Goal: Book appointment/travel/reservation

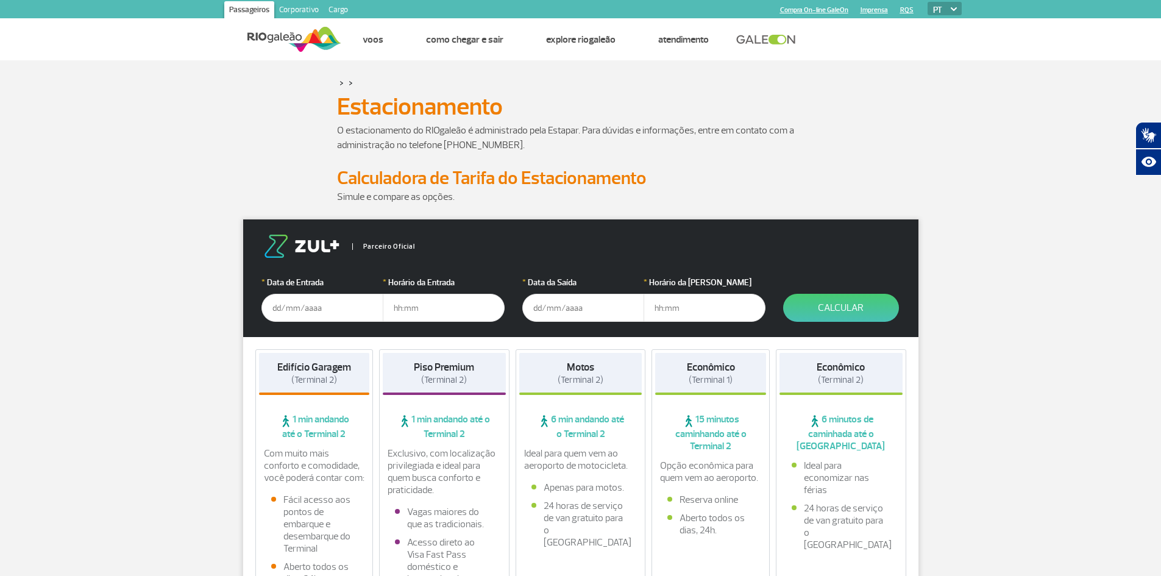
click at [285, 307] on input "text" at bounding box center [322, 308] width 122 height 28
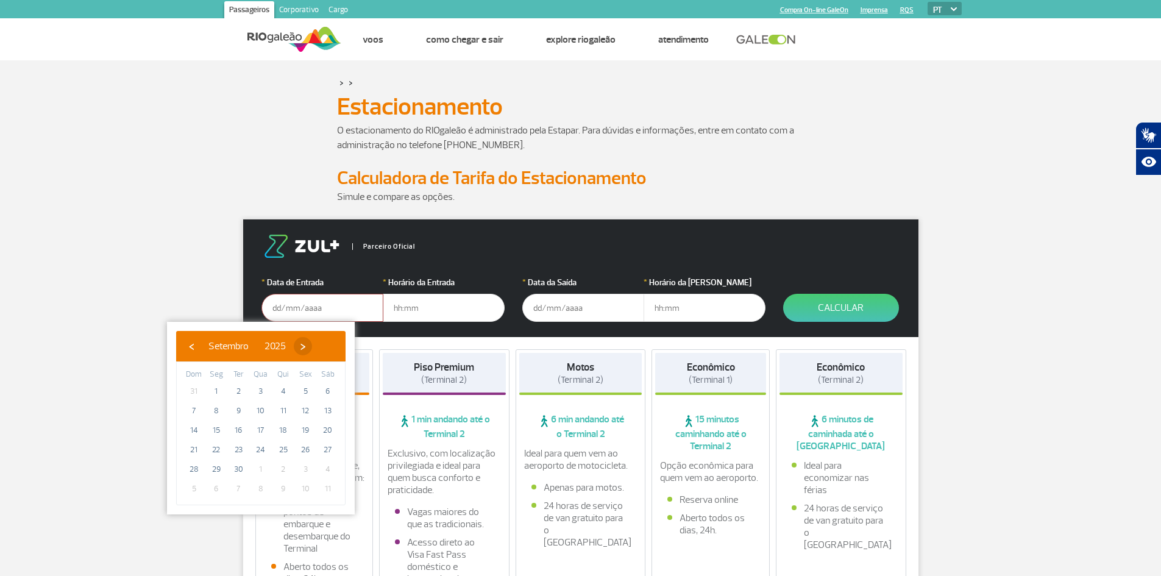
click at [312, 341] on span "›" at bounding box center [303, 346] width 18 height 18
click at [307, 435] on span "17" at bounding box center [306, 431] width 20 height 20
type input "[DATE]"
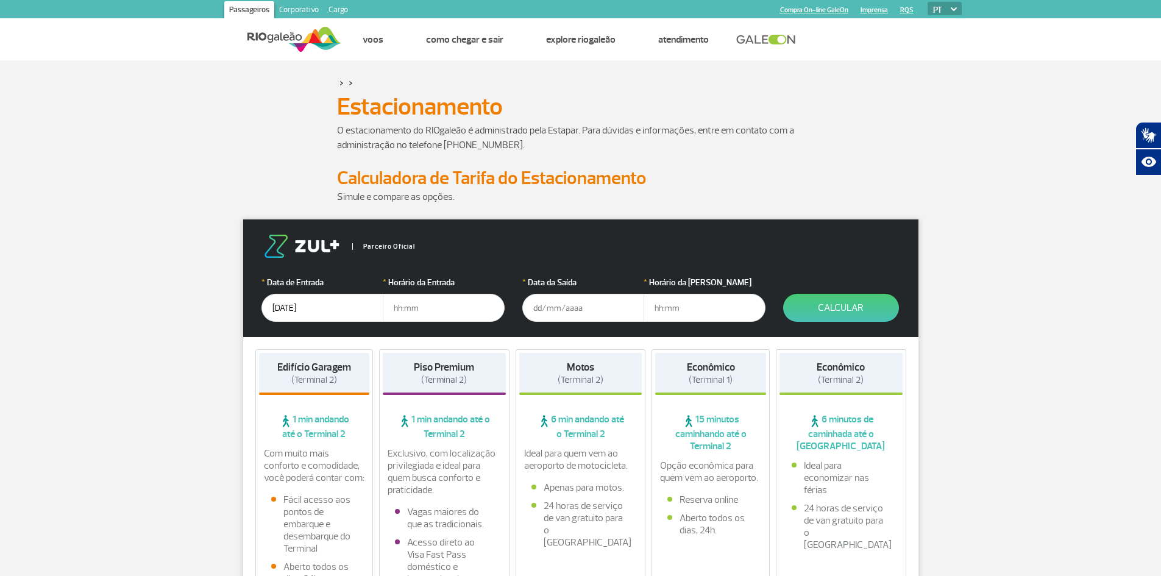
click at [413, 302] on input "text" at bounding box center [444, 308] width 122 height 28
type input "17:00"
click at [561, 307] on input "text" at bounding box center [583, 308] width 122 height 28
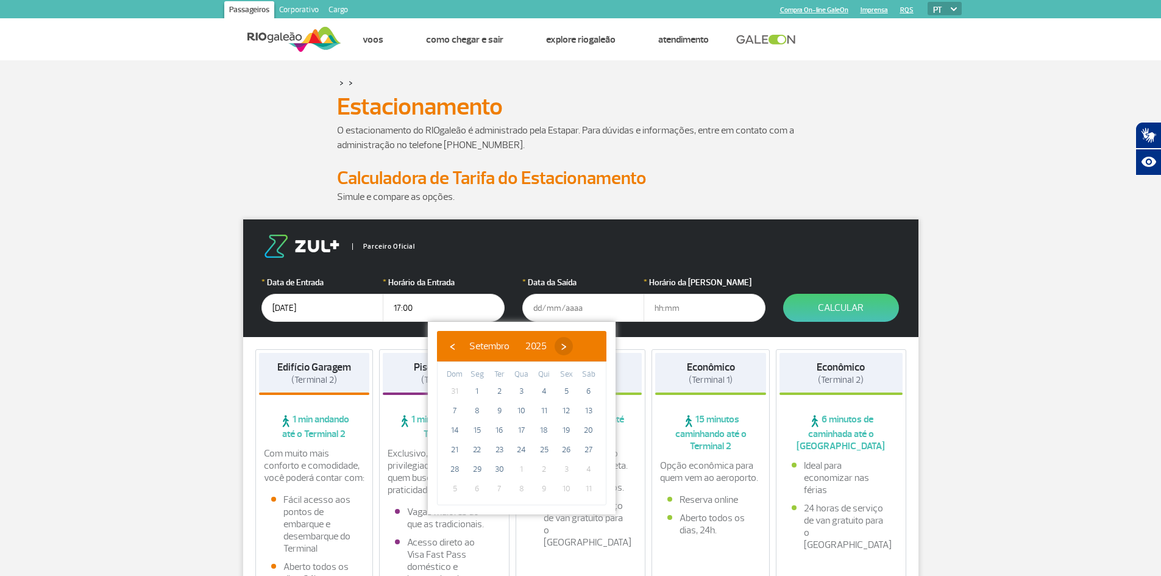
click at [573, 347] on span "›" at bounding box center [564, 346] width 18 height 18
click at [455, 447] on span "19" at bounding box center [455, 450] width 20 height 20
type input "[DATE]"
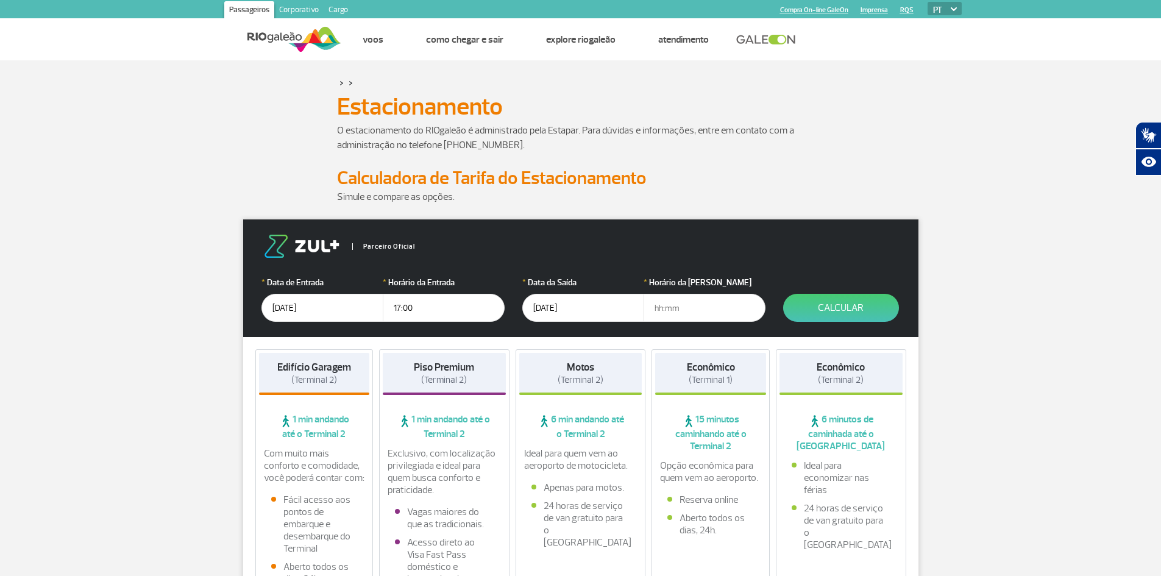
click at [692, 312] on input "text" at bounding box center [705, 308] width 122 height 28
type input "17:00"
click at [816, 314] on button "Calcular" at bounding box center [841, 308] width 116 height 28
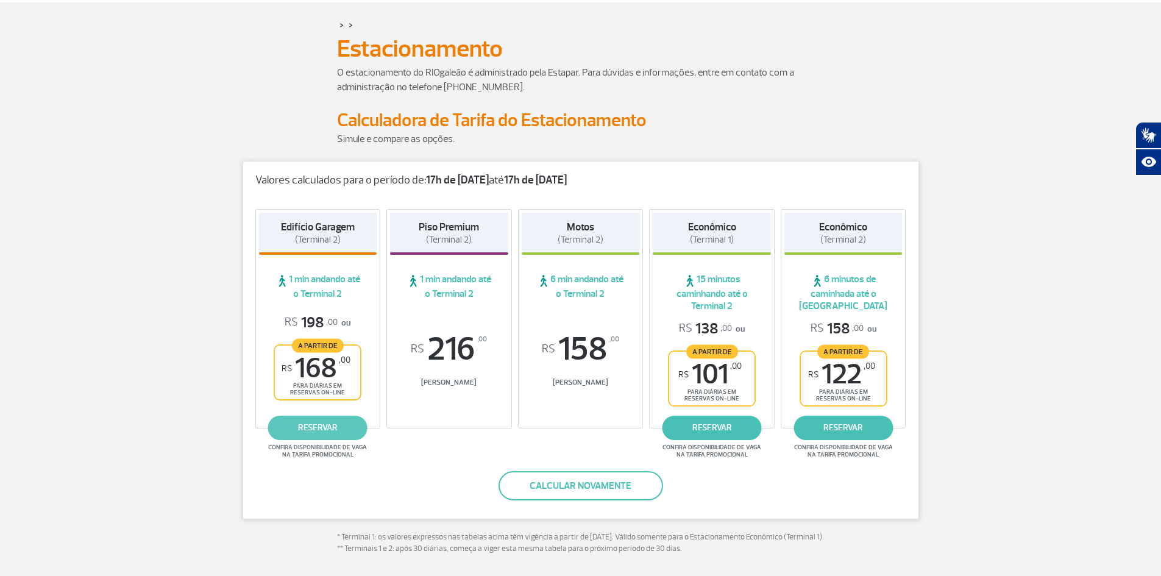
scroll to position [81, 0]
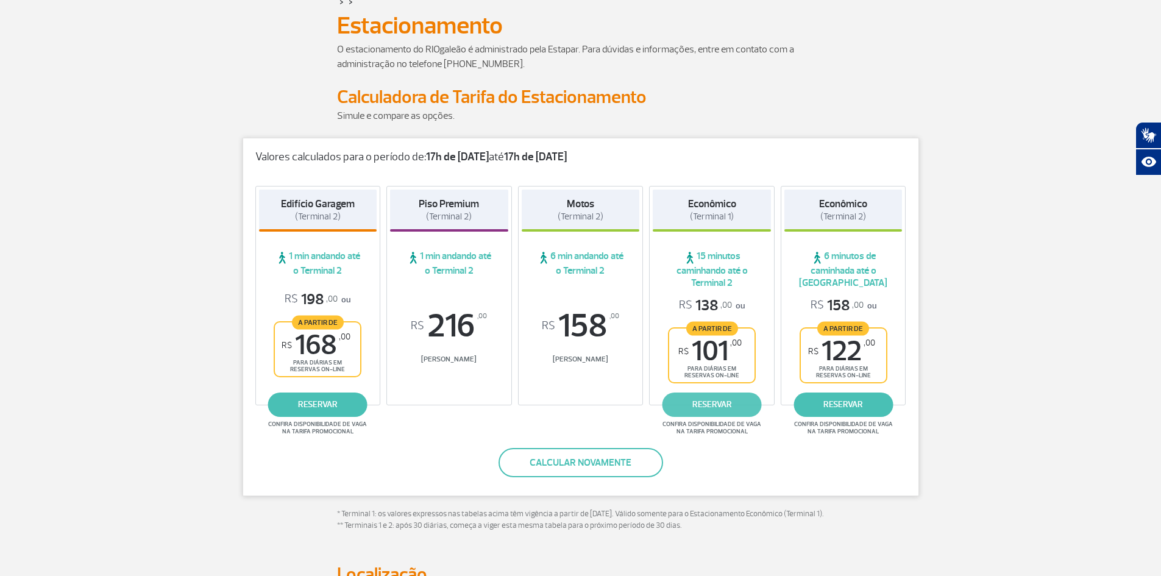
click at [721, 403] on link "reservar" at bounding box center [711, 404] width 99 height 24
